Goal: Navigation & Orientation: Go to known website

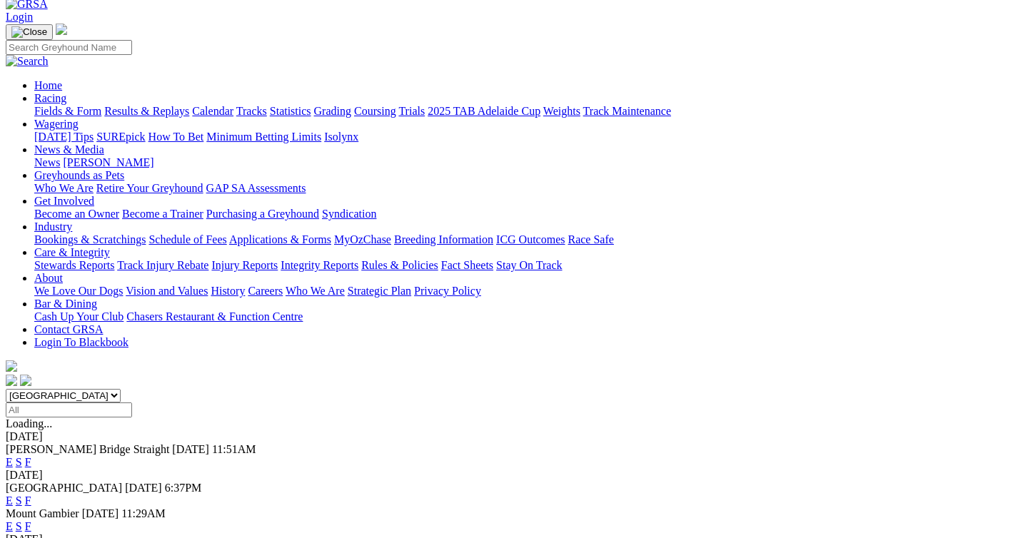
scroll to position [75, 0]
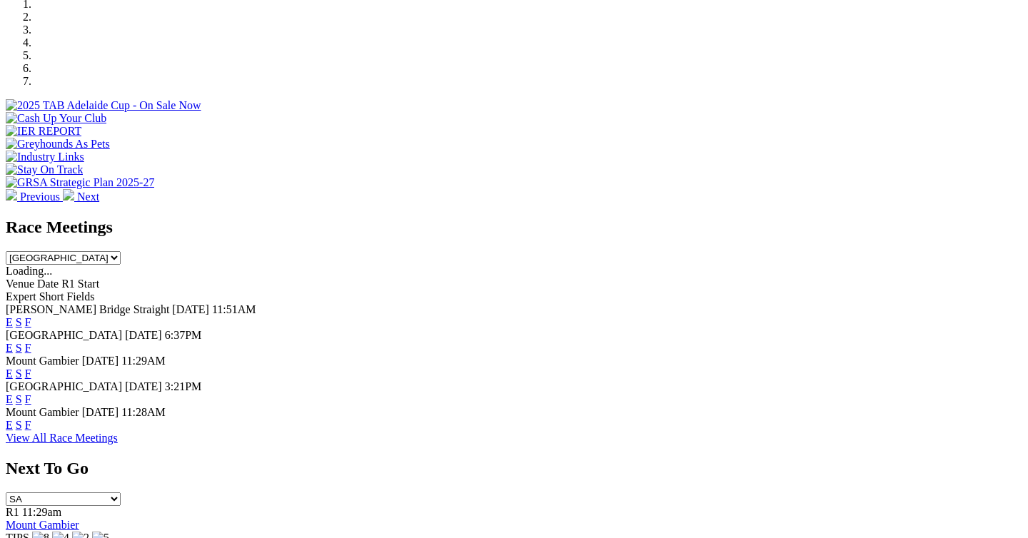
scroll to position [456, 0]
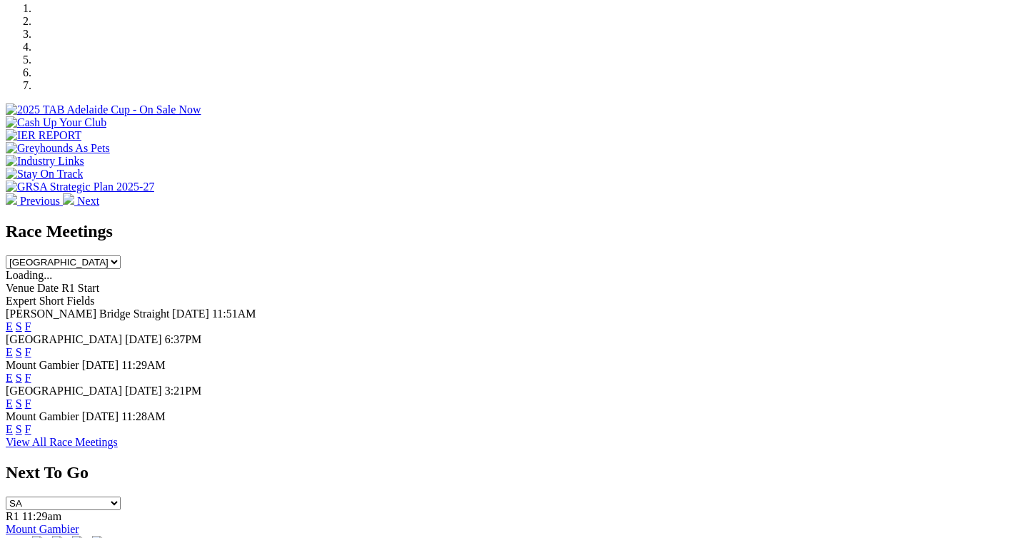
scroll to position [451, 0]
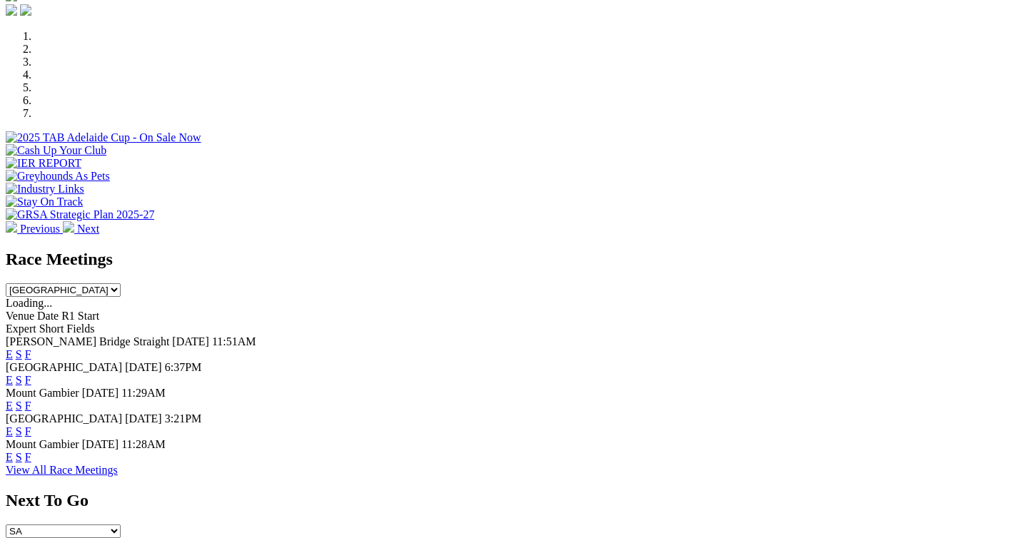
scroll to position [447, 0]
